Goal: Task Accomplishment & Management: Manage account settings

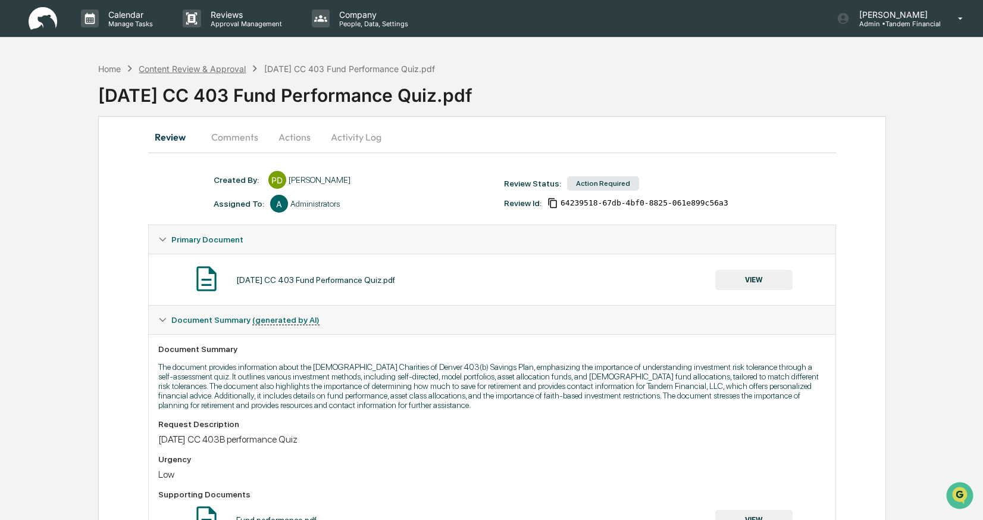
click at [181, 70] on div "Content Review & Approval" at bounding box center [192, 69] width 107 height 10
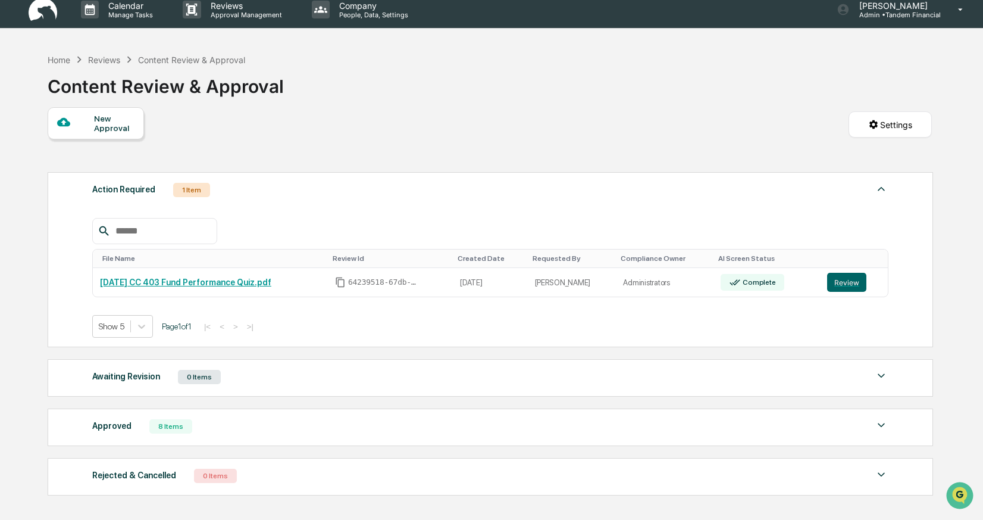
scroll to position [11, 0]
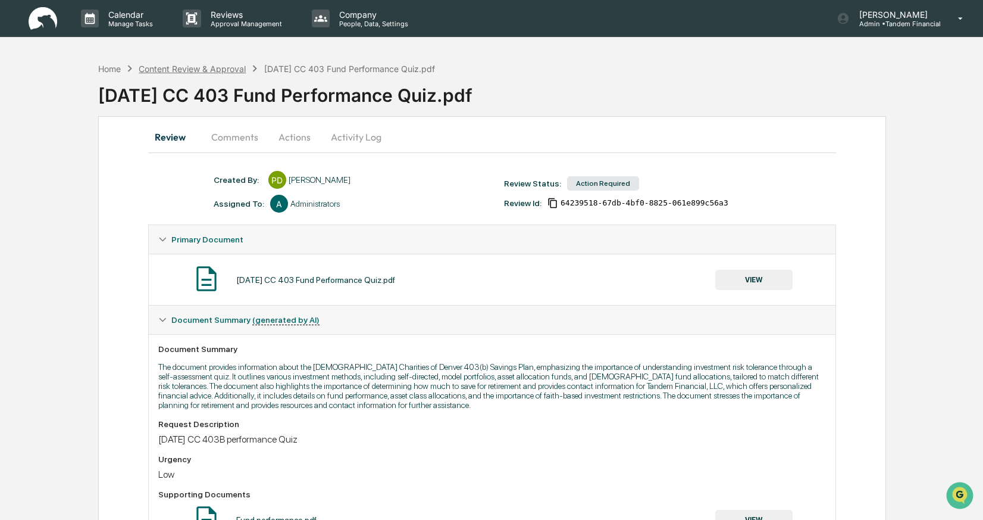
click at [198, 68] on div "Content Review & Approval" at bounding box center [192, 69] width 107 height 10
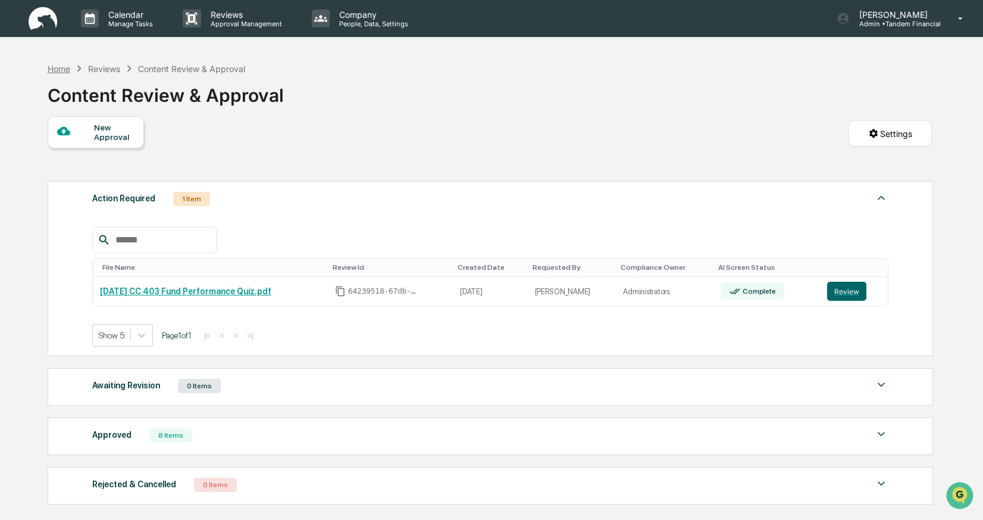
click at [67, 68] on div "Home" at bounding box center [59, 69] width 23 height 10
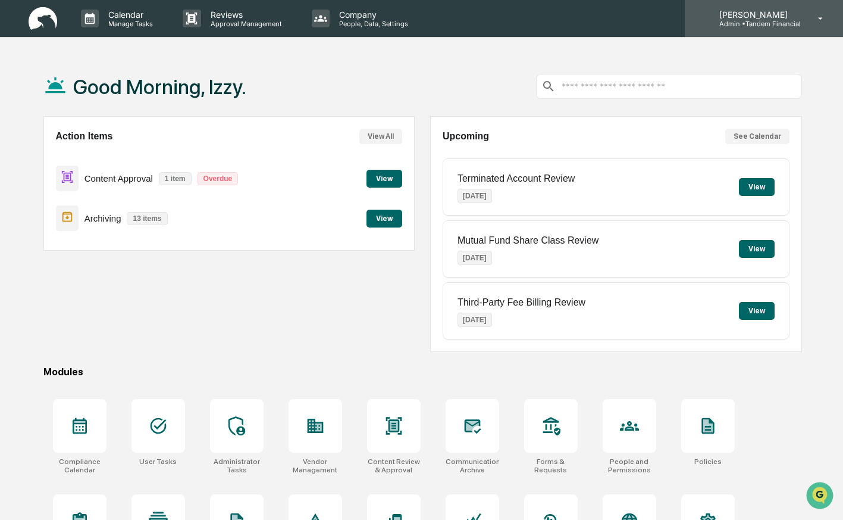
click at [753, 12] on p "[PERSON_NAME]" at bounding box center [755, 15] width 91 height 10
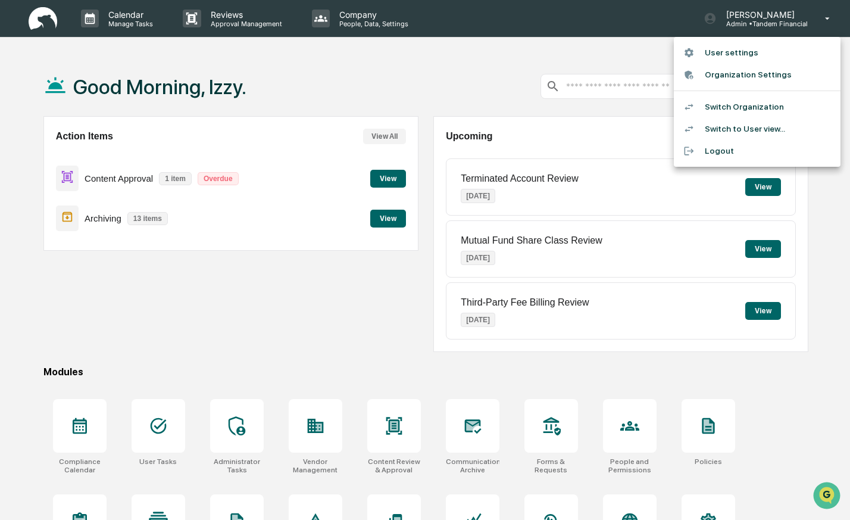
click at [742, 102] on li "Switch Organization" at bounding box center [757, 107] width 167 height 22
